Goal: Transaction & Acquisition: Purchase product/service

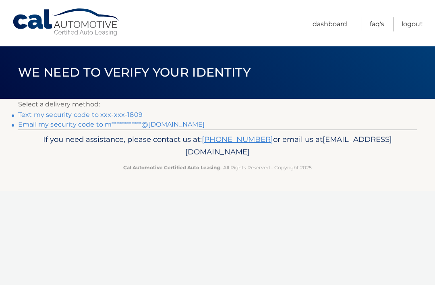
click at [128, 111] on link "Text my security code to xxx-xxx-1809" at bounding box center [80, 115] width 125 height 8
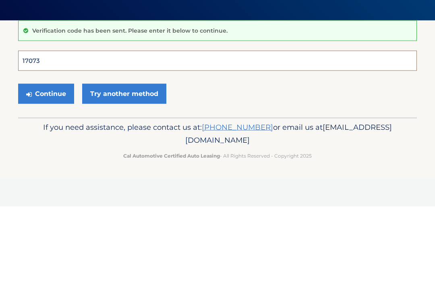
type input "170738"
click at [46, 162] on button "Continue" at bounding box center [46, 172] width 56 height 20
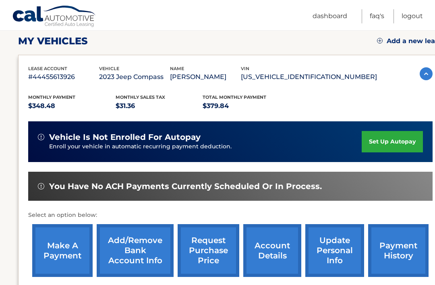
scroll to position [112, 0]
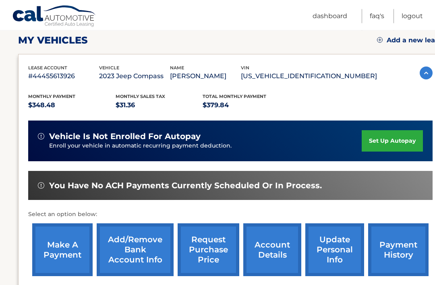
click at [66, 253] on link "make a payment" at bounding box center [62, 250] width 60 height 53
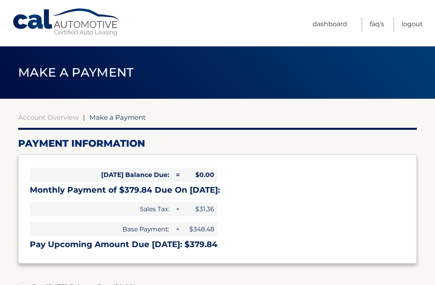
select select "YWEwYmVjZjYtYzI0Mi00MzBkLThhNWItOTJlYTYzODRkZTdk"
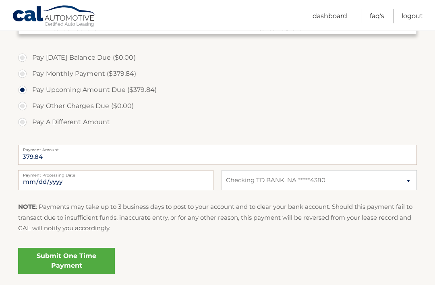
scroll to position [229, 0]
click at [69, 258] on link "Submit One Time Payment" at bounding box center [66, 261] width 97 height 26
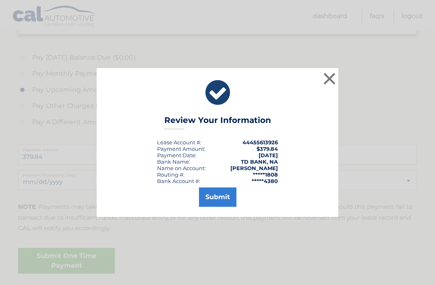
click at [224, 207] on button "Submit" at bounding box center [217, 196] width 37 height 19
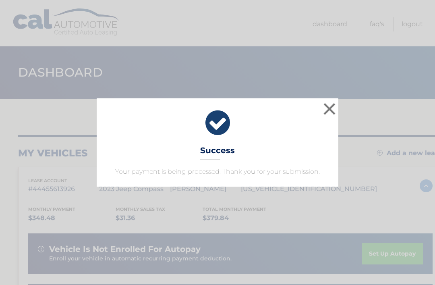
click at [284, 145] on div "× Success Your payment is being processed. Thank you for your submission." at bounding box center [218, 142] width 242 height 88
click at [211, 121] on icon at bounding box center [218, 122] width 222 height 29
click at [329, 106] on button "×" at bounding box center [330, 109] width 16 height 16
